Goal: Task Accomplishment & Management: Manage account settings

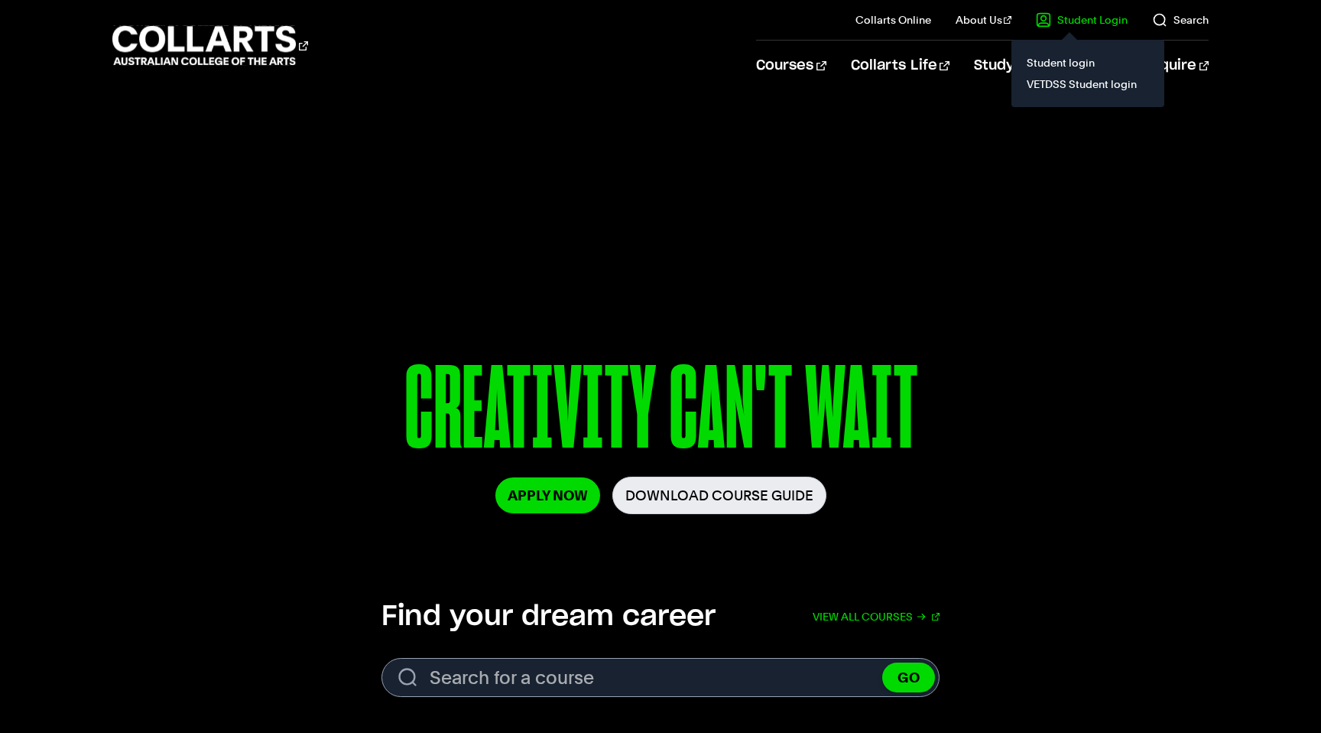
click at [1056, 20] on link "Student Login" at bounding box center [1082, 19] width 92 height 15
click at [1092, 21] on link "Student Login" at bounding box center [1082, 19] width 92 height 15
click at [1070, 59] on link "Student login" at bounding box center [1088, 62] width 128 height 21
click at [1064, 67] on link "Student login" at bounding box center [1088, 62] width 128 height 21
